Goal: Task Accomplishment & Management: Use online tool/utility

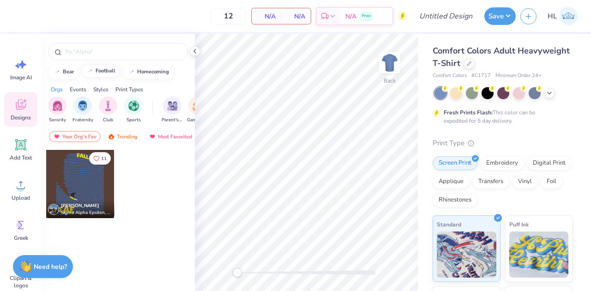
click at [101, 76] on button "football" at bounding box center [100, 71] width 38 height 14
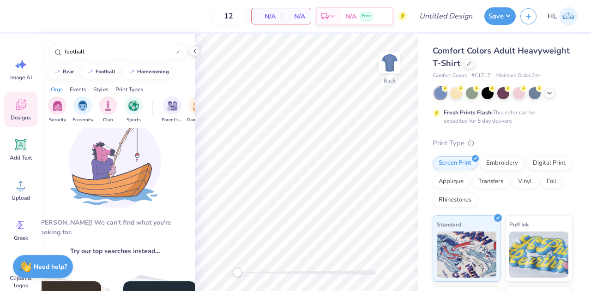
scroll to position [0, 3]
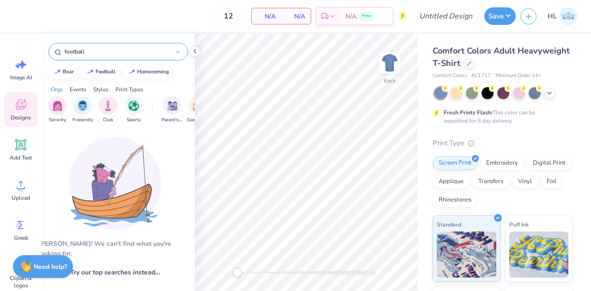
click at [87, 53] on input "football" at bounding box center [120, 51] width 112 height 9
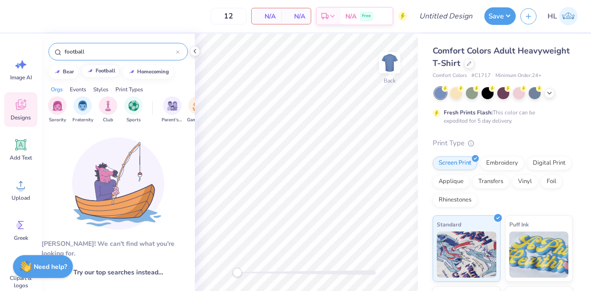
click at [97, 72] on div "football" at bounding box center [106, 70] width 20 height 5
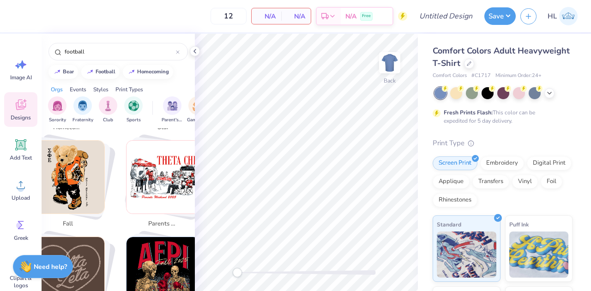
scroll to position [0, 0]
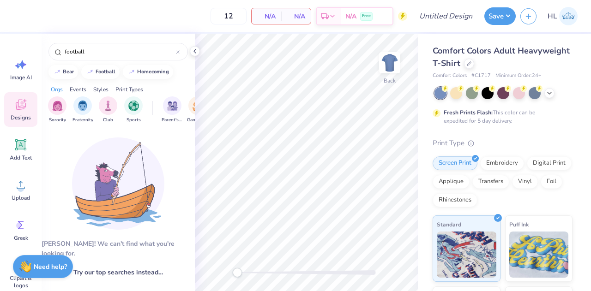
click at [113, 218] on img at bounding box center [118, 184] width 92 height 92
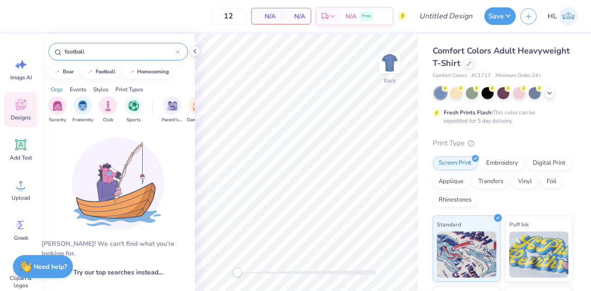
click at [105, 52] on input "football" at bounding box center [120, 51] width 112 height 9
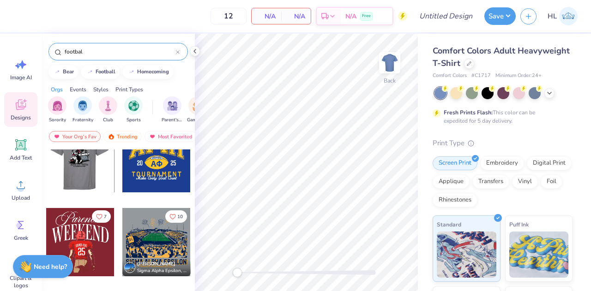
scroll to position [194, 0]
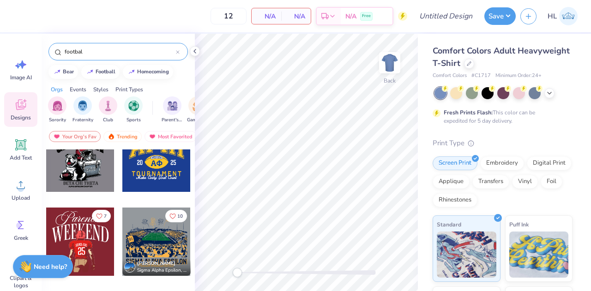
type input "footbal"
click at [151, 161] on div at bounding box center [156, 158] width 68 height 68
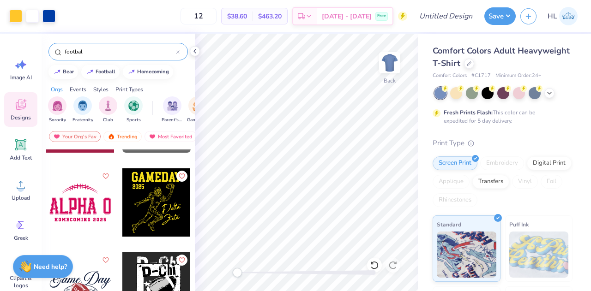
scroll to position [1498, 0]
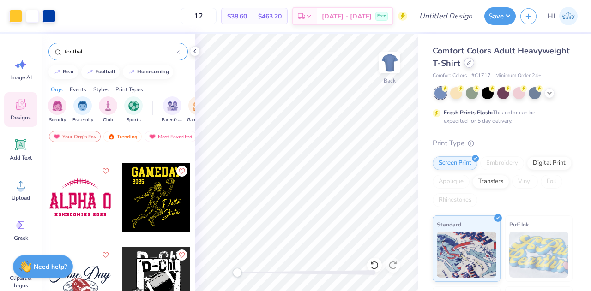
click at [471, 61] on icon at bounding box center [469, 63] width 4 height 4
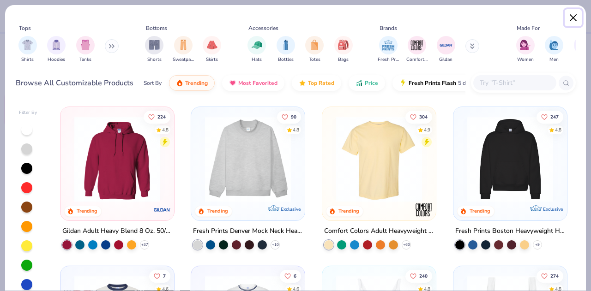
click at [577, 23] on button "Close" at bounding box center [573, 18] width 18 height 18
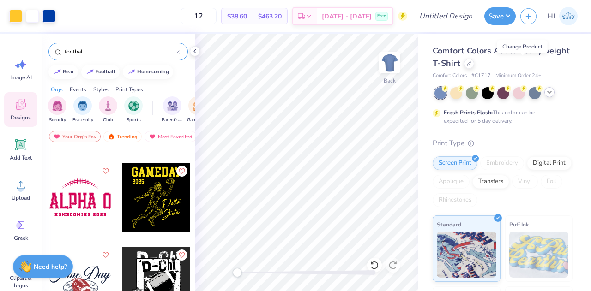
click at [549, 95] on icon at bounding box center [548, 92] width 7 height 7
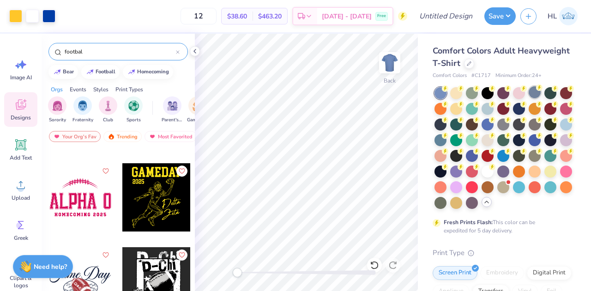
click at [534, 94] on div at bounding box center [534, 92] width 12 height 12
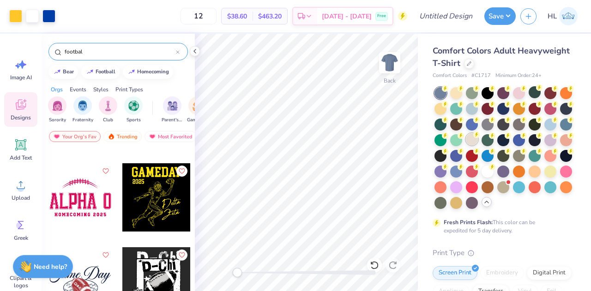
click at [478, 138] on div at bounding box center [472, 139] width 12 height 12
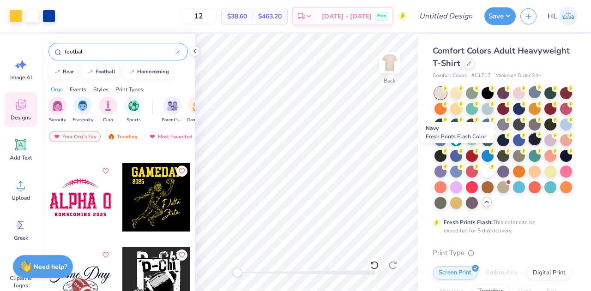
click at [528, 145] on div at bounding box center [534, 139] width 12 height 12
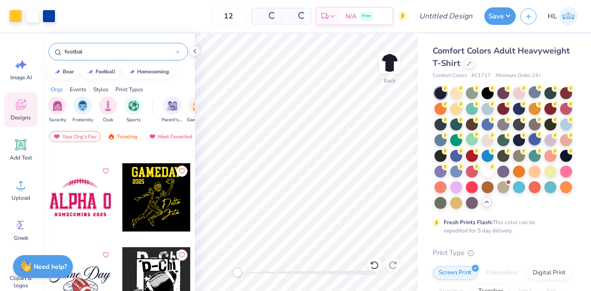
click at [528, 145] on div at bounding box center [534, 139] width 12 height 12
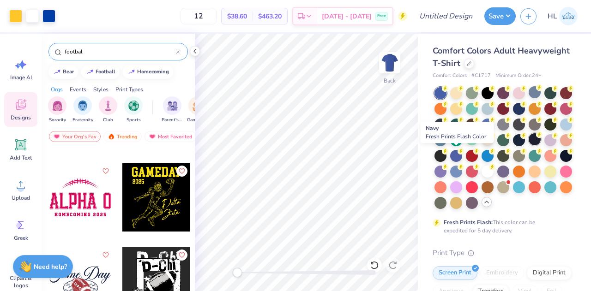
click at [528, 145] on div at bounding box center [534, 139] width 12 height 12
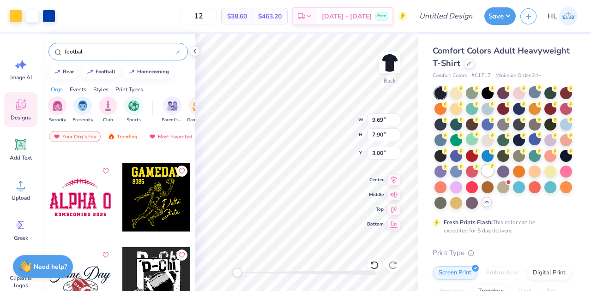
click at [481, 177] on div at bounding box center [487, 171] width 12 height 12
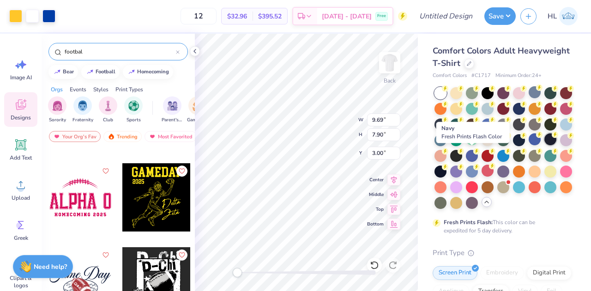
click at [544, 145] on div at bounding box center [550, 139] width 12 height 12
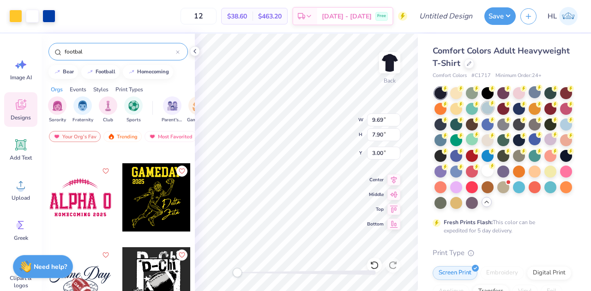
click at [493, 112] on div at bounding box center [487, 108] width 12 height 12
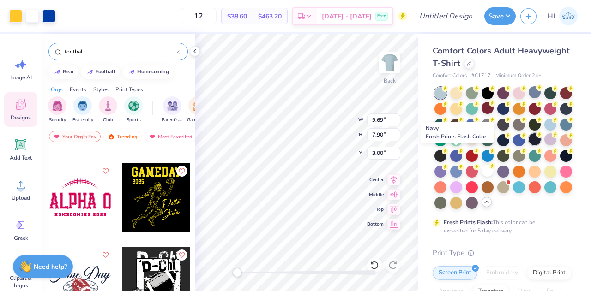
click at [528, 145] on div at bounding box center [534, 139] width 12 height 12
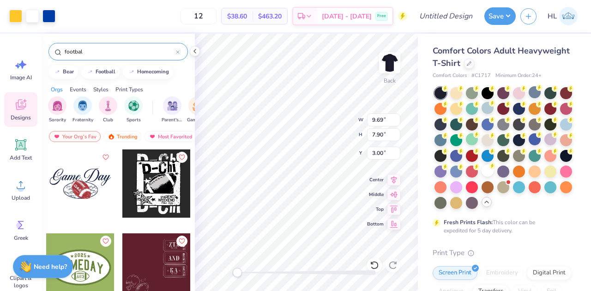
scroll to position [1596, 0]
click at [159, 181] on div at bounding box center [156, 184] width 68 height 68
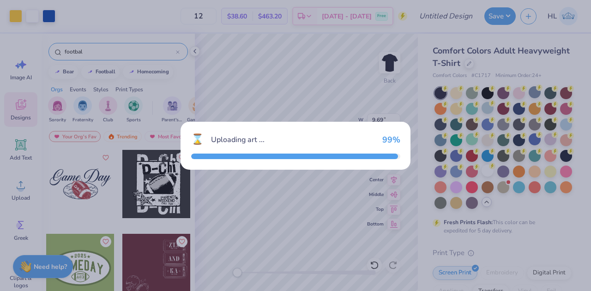
type input "5.83"
type input "7.30"
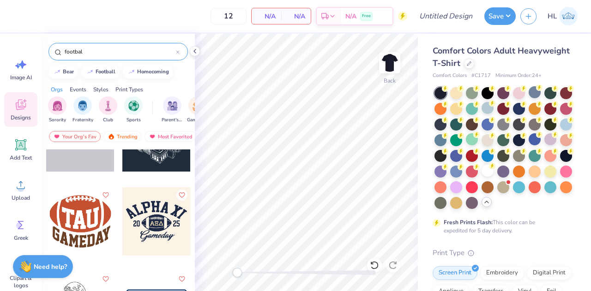
scroll to position [3574, 0]
click at [493, 143] on div at bounding box center [487, 139] width 12 height 12
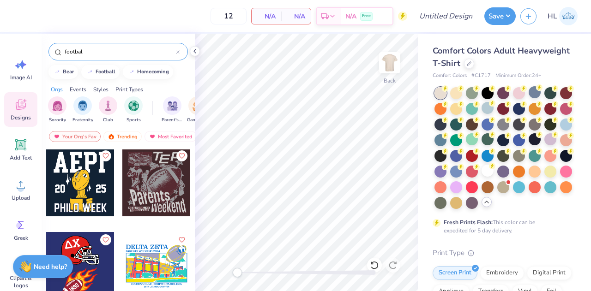
scroll to position [9323, 0]
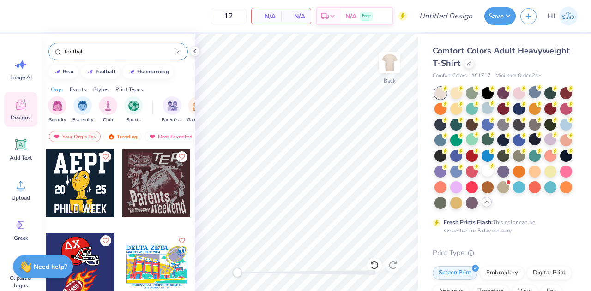
click at [94, 53] on input "footbal" at bounding box center [120, 51] width 112 height 9
type input "football"
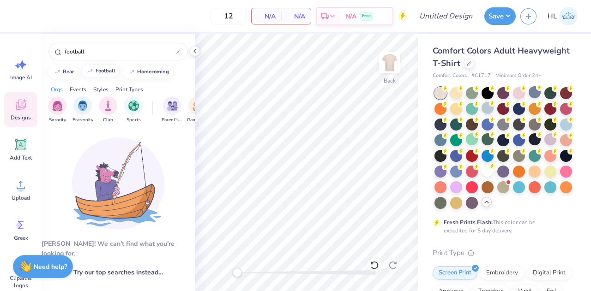
click at [102, 73] on button "football" at bounding box center [100, 71] width 38 height 14
click at [91, 67] on div at bounding box center [89, 70] width 9 height 9
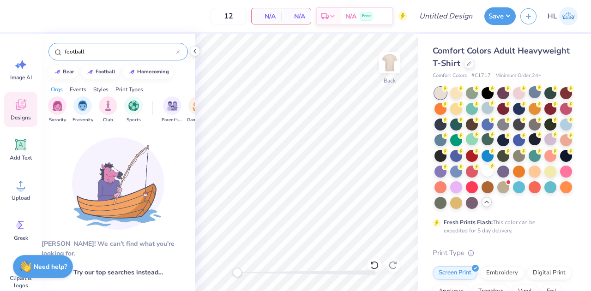
click at [182, 54] on div "football" at bounding box center [117, 52] width 139 height 18
click at [178, 52] on icon at bounding box center [177, 52] width 3 height 3
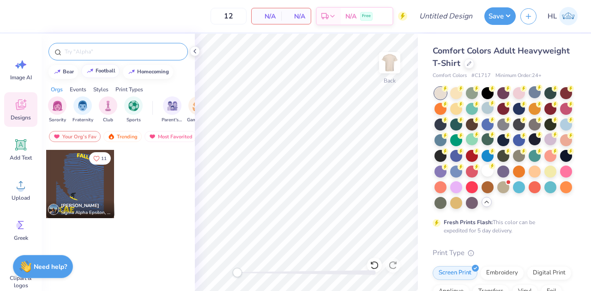
click at [103, 68] on div "football" at bounding box center [106, 70] width 20 height 5
type input "football"
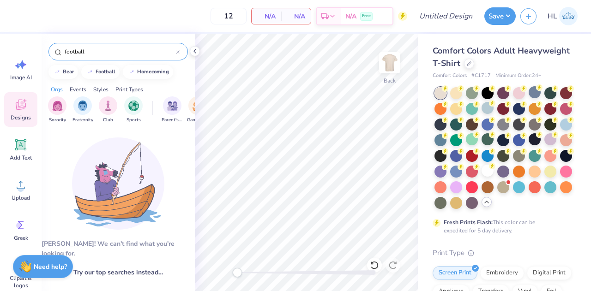
click at [79, 89] on div "Events" at bounding box center [78, 89] width 17 height 8
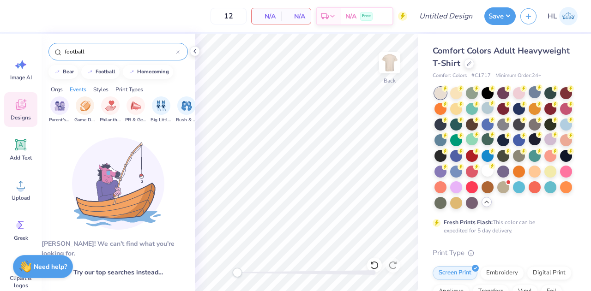
scroll to position [0, 115]
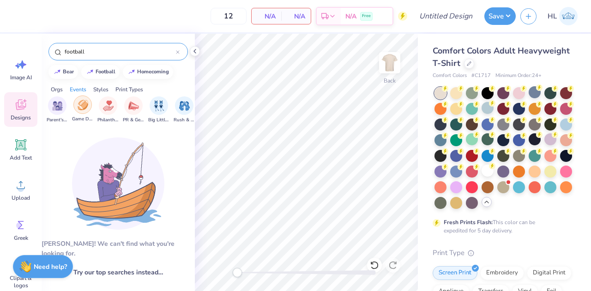
click at [83, 108] on img "filter for Game Day" at bounding box center [83, 105] width 11 height 11
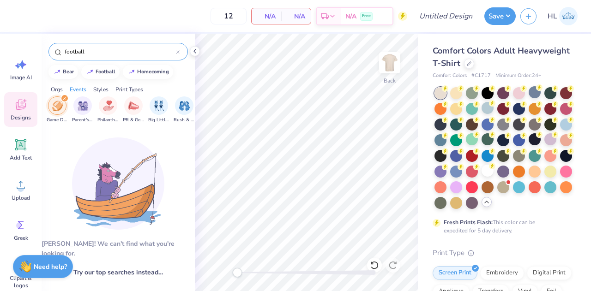
click at [176, 47] on div "football" at bounding box center [117, 52] width 139 height 18
click at [177, 49] on div at bounding box center [178, 52] width 4 height 8
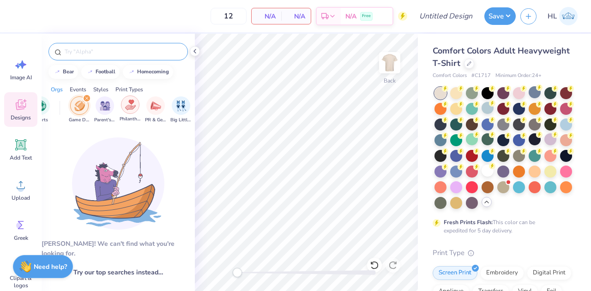
scroll to position [0, 0]
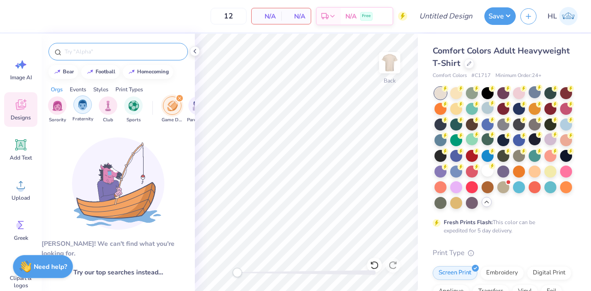
click at [74, 108] on div "filter for Fraternity" at bounding box center [82, 105] width 18 height 18
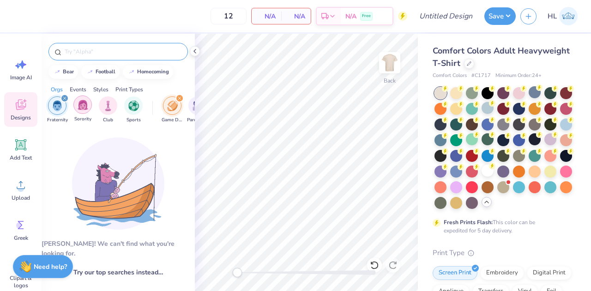
click at [78, 108] on img "filter for Sorority" at bounding box center [83, 105] width 11 height 11
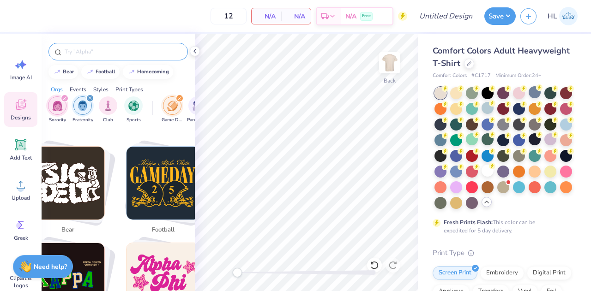
scroll to position [143, 0]
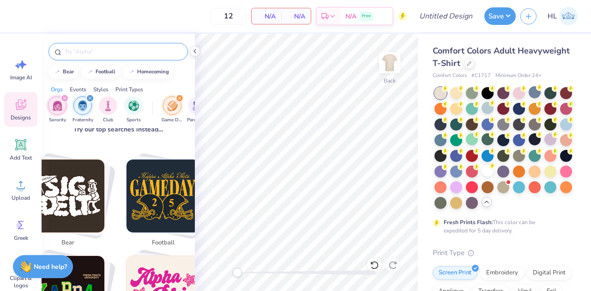
click at [151, 178] on img "Stack Card Button football" at bounding box center [162, 196] width 73 height 73
type input "football"
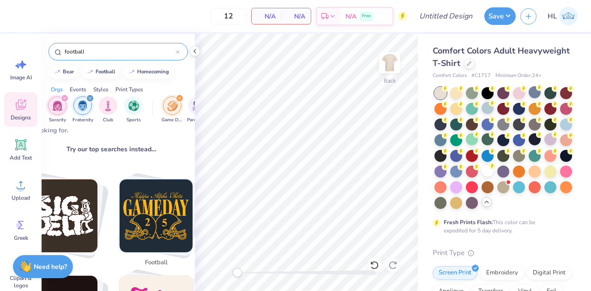
scroll to position [118, 7]
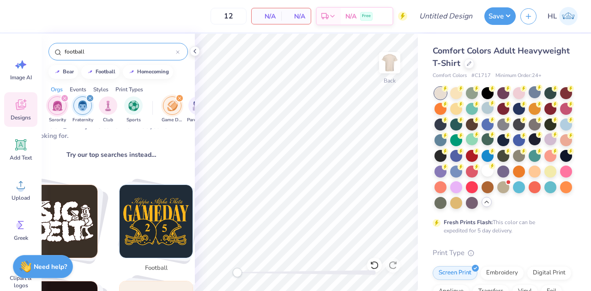
click at [125, 203] on img "Stack Card Button football" at bounding box center [156, 221] width 73 height 73
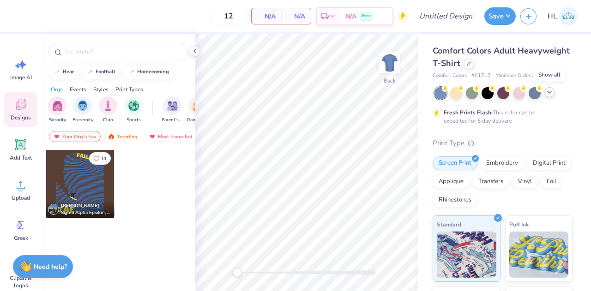
click at [551, 95] on icon at bounding box center [548, 92] width 7 height 7
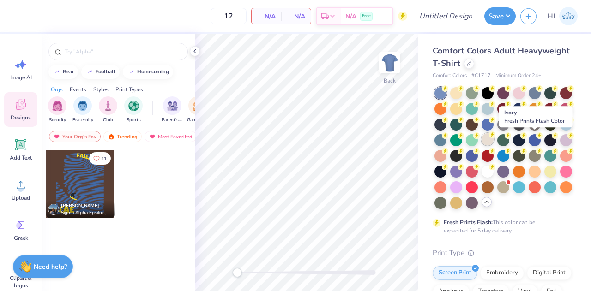
click at [493, 143] on div at bounding box center [487, 139] width 12 height 12
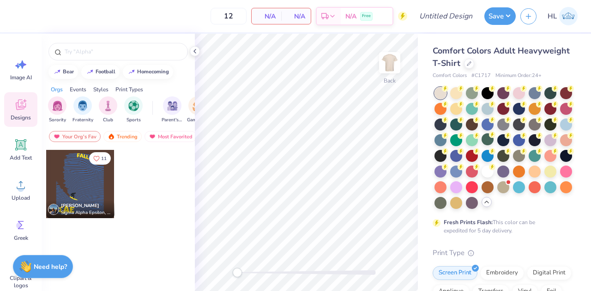
click at [15, 115] on span "Designs" at bounding box center [21, 117] width 20 height 7
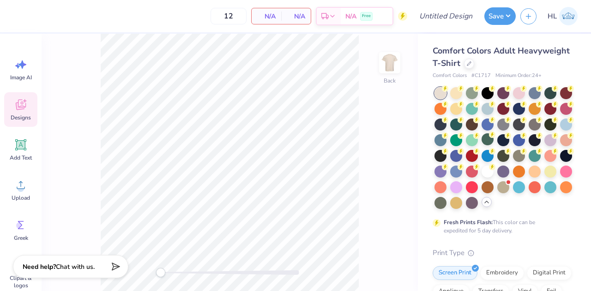
click at [18, 114] on div "Designs" at bounding box center [20, 109] width 33 height 35
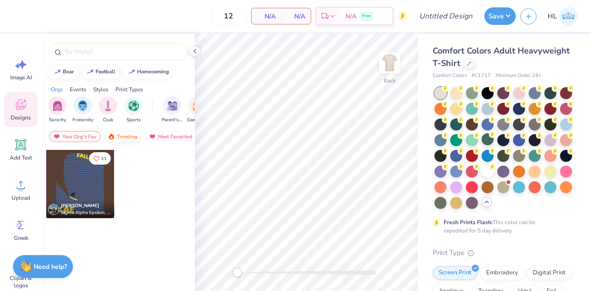
click at [123, 132] on div "Trending" at bounding box center [122, 136] width 38 height 11
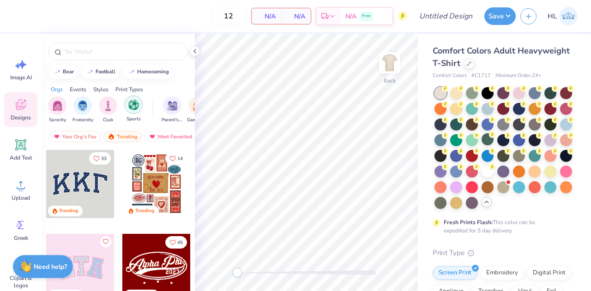
click at [128, 106] on img "filter for Sports" at bounding box center [133, 105] width 11 height 11
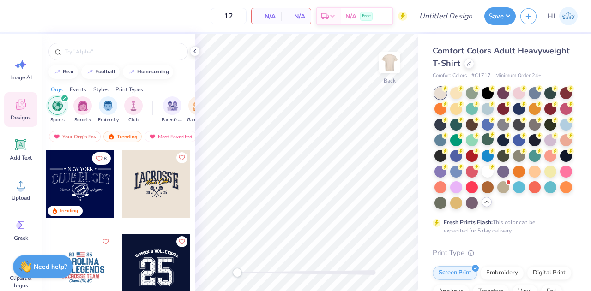
click at [65, 101] on div "filter for Sports" at bounding box center [64, 98] width 8 height 8
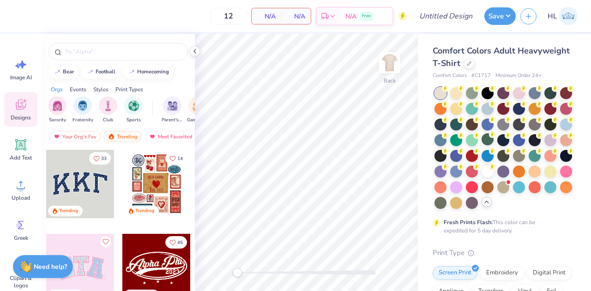
click at [79, 90] on div "Events" at bounding box center [78, 89] width 17 height 8
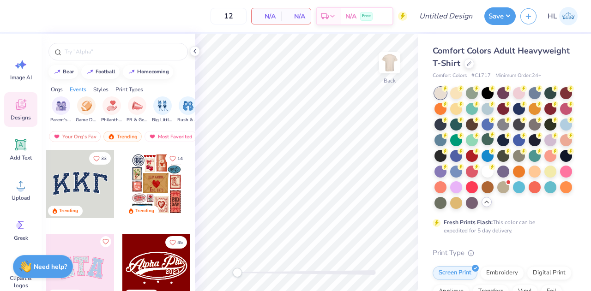
scroll to position [0, 115]
click at [105, 89] on div "Styles" at bounding box center [100, 89] width 15 height 8
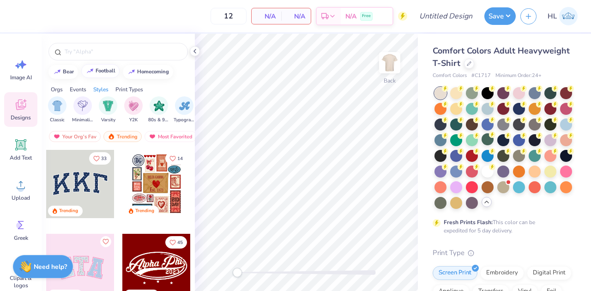
click at [102, 66] on button "football" at bounding box center [100, 71] width 38 height 14
type input "football"
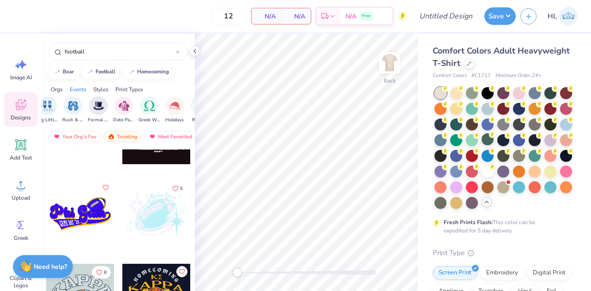
scroll to position [10299, 0]
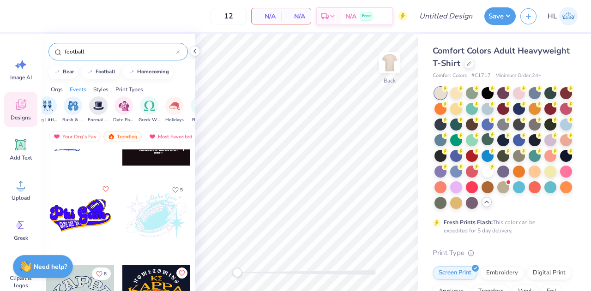
click at [181, 54] on div "football" at bounding box center [117, 52] width 139 height 18
click at [179, 52] on icon at bounding box center [178, 52] width 4 height 4
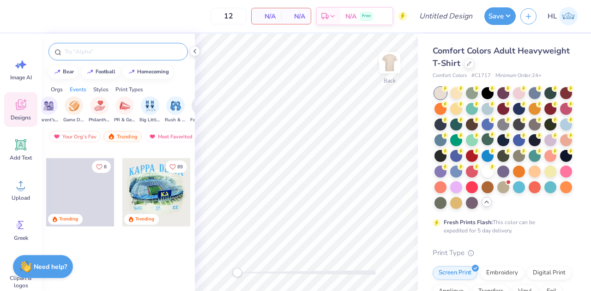
scroll to position [0, 124]
click at [70, 102] on img "filter for Game Day" at bounding box center [73, 105] width 11 height 11
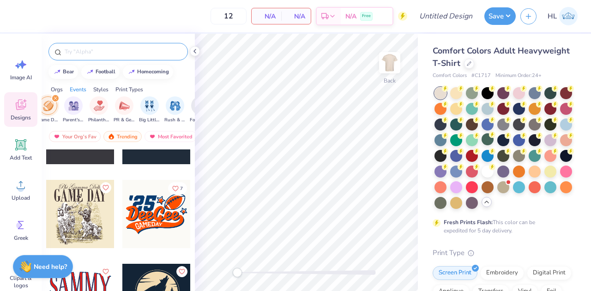
scroll to position [5179, 0]
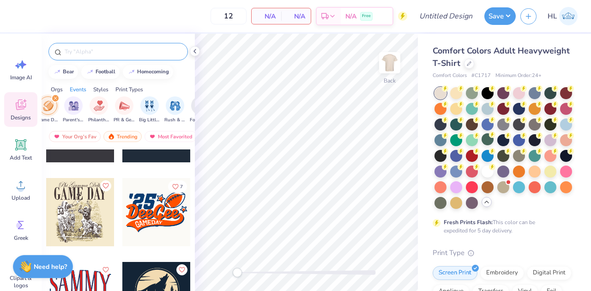
click at [152, 212] on div at bounding box center [156, 212] width 68 height 68
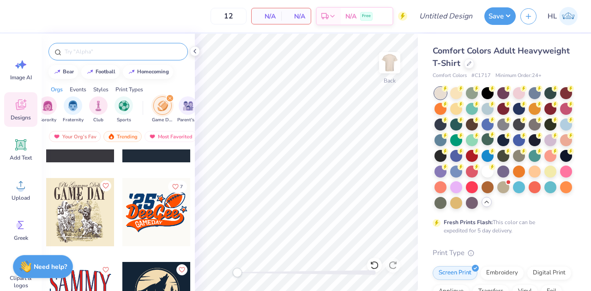
scroll to position [0, 0]
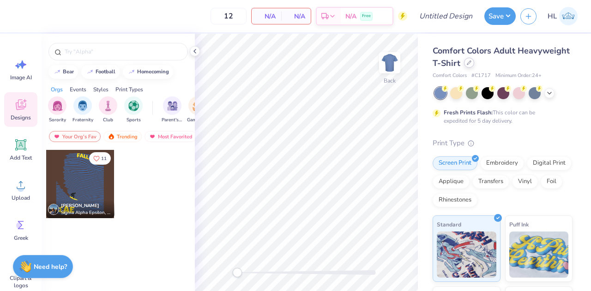
click at [474, 60] on div at bounding box center [469, 63] width 10 height 10
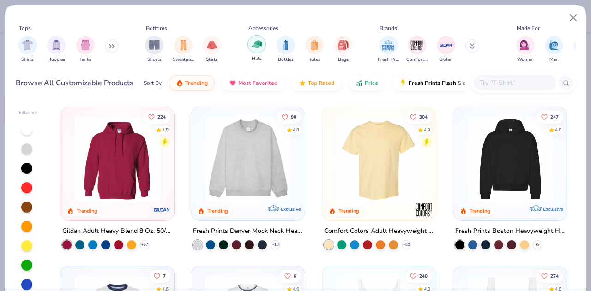
click at [256, 44] on img "filter for Hats" at bounding box center [256, 44] width 11 height 11
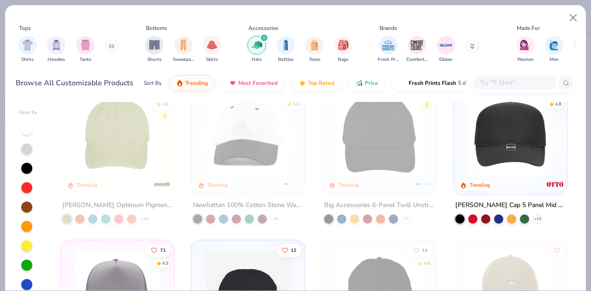
click at [371, 226] on div "28 4.8 Trending Adams Optimum Pigment Dyed-Cap + 34 51 5.0 Trending Newhattan 1…" at bounding box center [313, 218] width 524 height 233
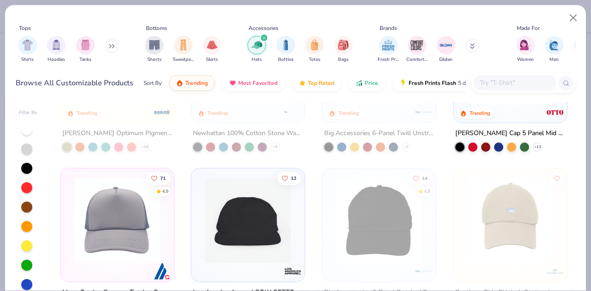
scroll to position [155, 0]
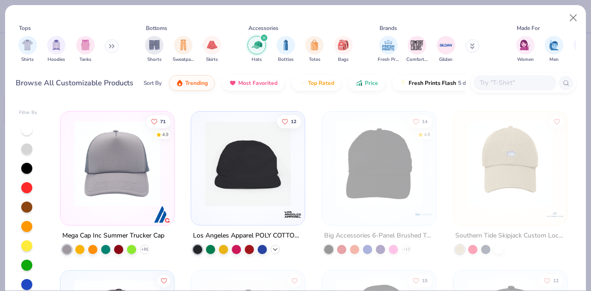
click at [272, 250] on icon at bounding box center [274, 248] width 7 height 7
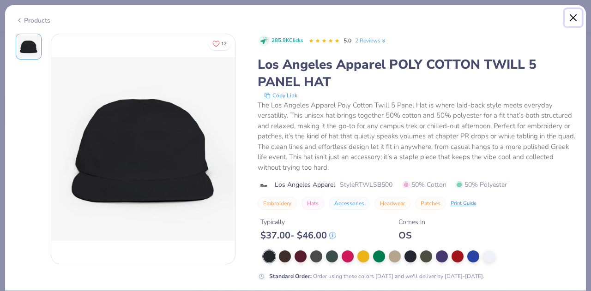
click at [570, 12] on button "Close" at bounding box center [573, 18] width 18 height 18
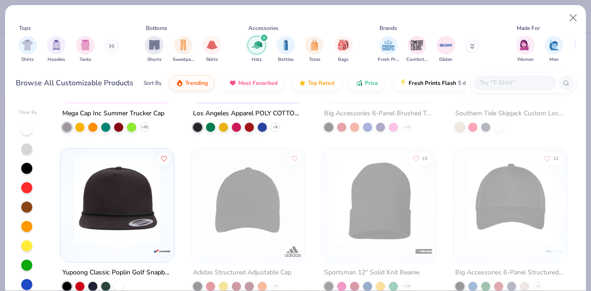
scroll to position [335, 0]
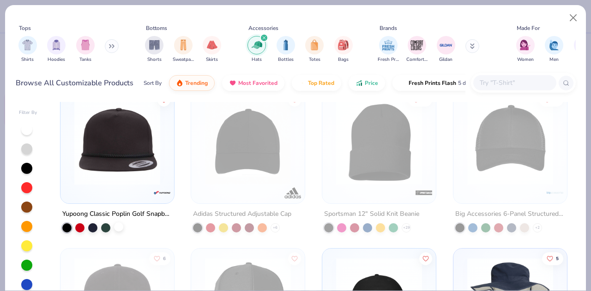
click at [115, 223] on div at bounding box center [118, 226] width 9 height 9
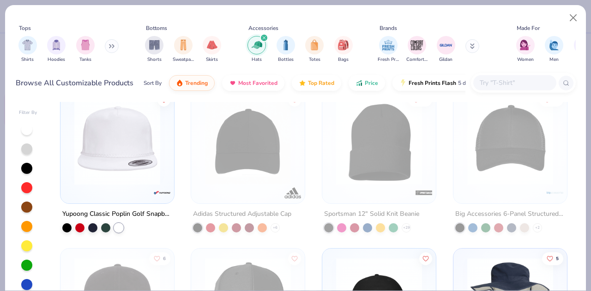
click at [112, 211] on div "Yupoong Classic Poplin Golf Snapback" at bounding box center [117, 214] width 110 height 12
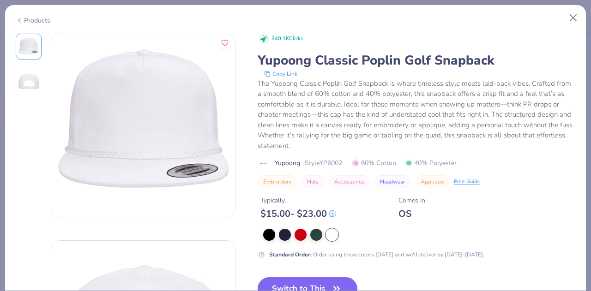
scroll to position [15, 0]
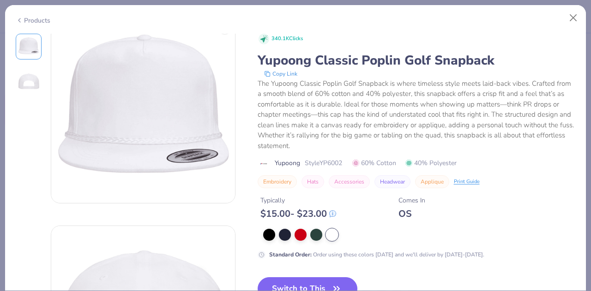
click at [321, 275] on div "340.1K Clicks Yupoong Classic Poplin Golf Snapback Copy Link The Yupoong Classi…" at bounding box center [416, 218] width 318 height 369
drag, startPoint x: 322, startPoint y: 277, endPoint x: 313, endPoint y: 275, distance: 9.4
click at [313, 275] on div "340.1K Clicks Yupoong Classic Poplin Golf Snapback Copy Link The Yupoong Classi…" at bounding box center [416, 218] width 318 height 369
click at [321, 275] on div "340.1K Clicks Yupoong Classic Poplin Golf Snapback Copy Link The Yupoong Classi…" at bounding box center [416, 218] width 318 height 369
click at [323, 280] on button "Switch to This" at bounding box center [307, 288] width 100 height 23
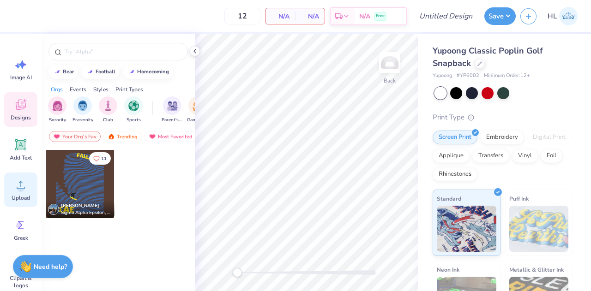
click at [20, 189] on circle at bounding box center [21, 189] width 6 height 6
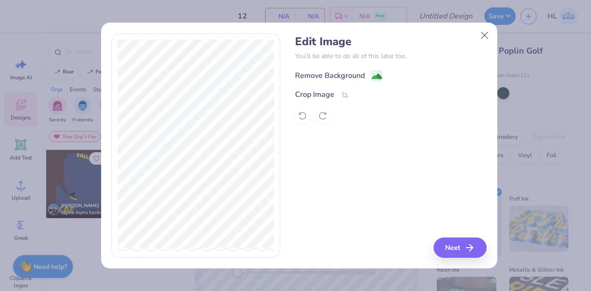
click at [339, 77] on div "Remove Background" at bounding box center [330, 75] width 70 height 11
